Goal: Information Seeking & Learning: Learn about a topic

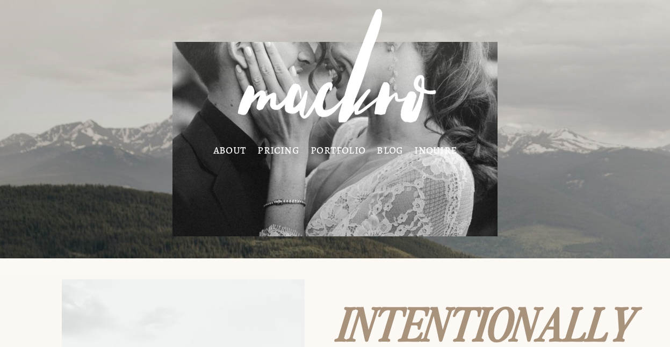
click at [286, 148] on link "pricing" at bounding box center [278, 150] width 42 height 9
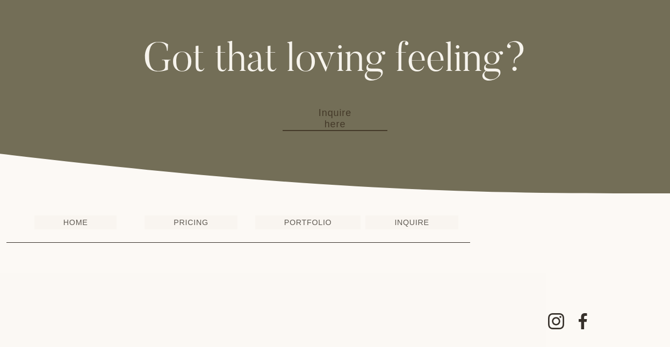
scroll to position [1168, 0]
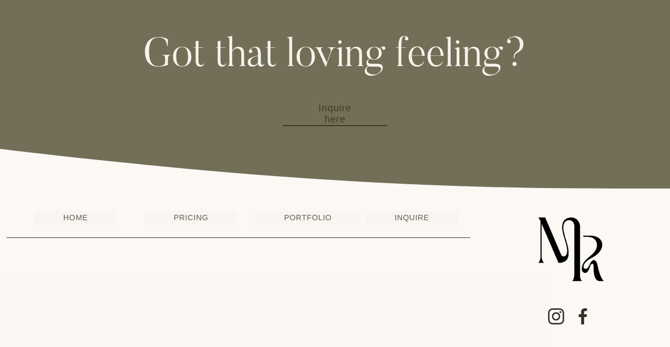
click at [191, 219] on link "PRICING" at bounding box center [190, 217] width 92 height 14
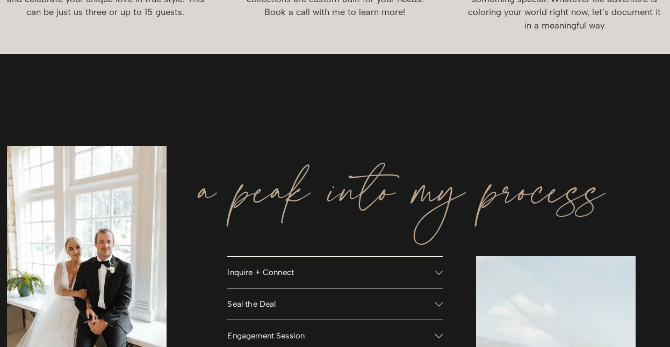
scroll to position [784, 0]
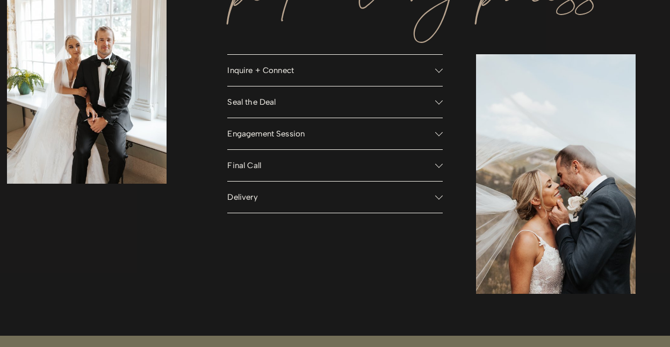
click at [435, 72] on div at bounding box center [439, 71] width 8 height 8
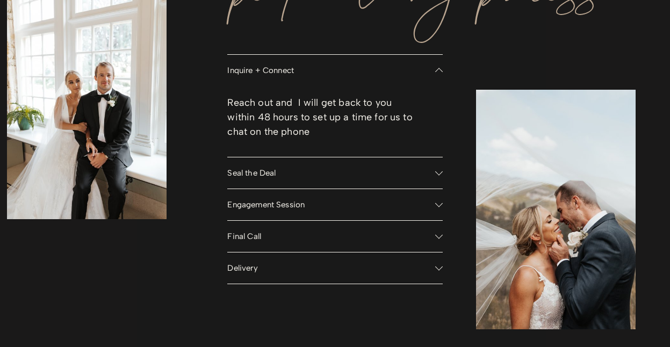
click at [440, 173] on div at bounding box center [439, 172] width 8 height 8
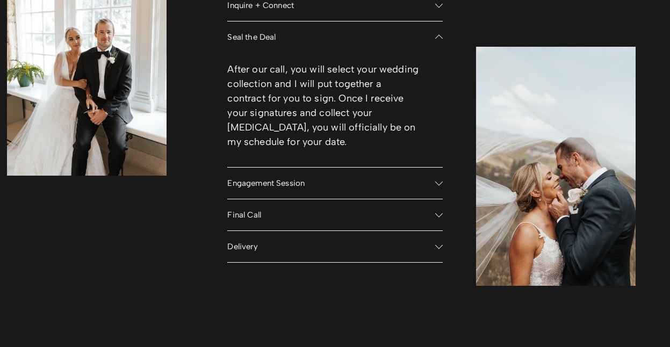
scroll to position [851, 0]
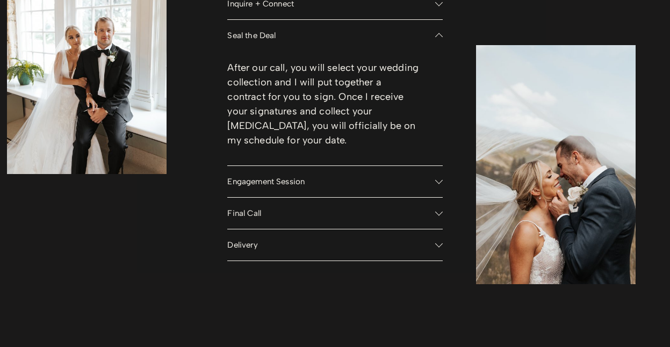
click at [389, 186] on span "Engagement Session" at bounding box center [330, 182] width 207 height 10
